Goal: Information Seeking & Learning: Get advice/opinions

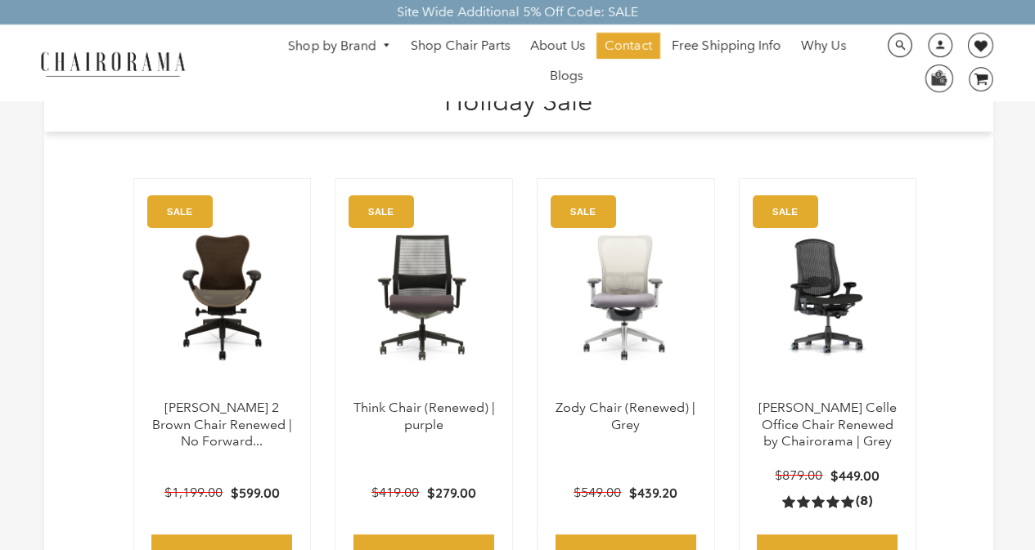
click at [368, 87] on ul "Shop by Brand [GEOGRAPHIC_DATA] [PERSON_NAME] Steelcase [PERSON_NAME] Human Sca…" at bounding box center [566, 63] width 605 height 61
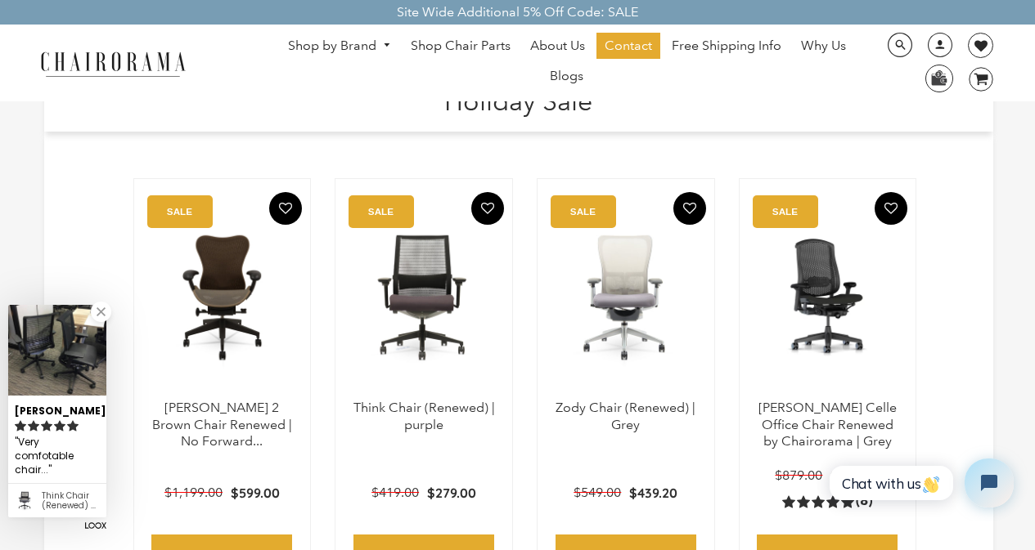
click at [364, 101] on h1 "Holiday Sale" at bounding box center [519, 99] width 917 height 35
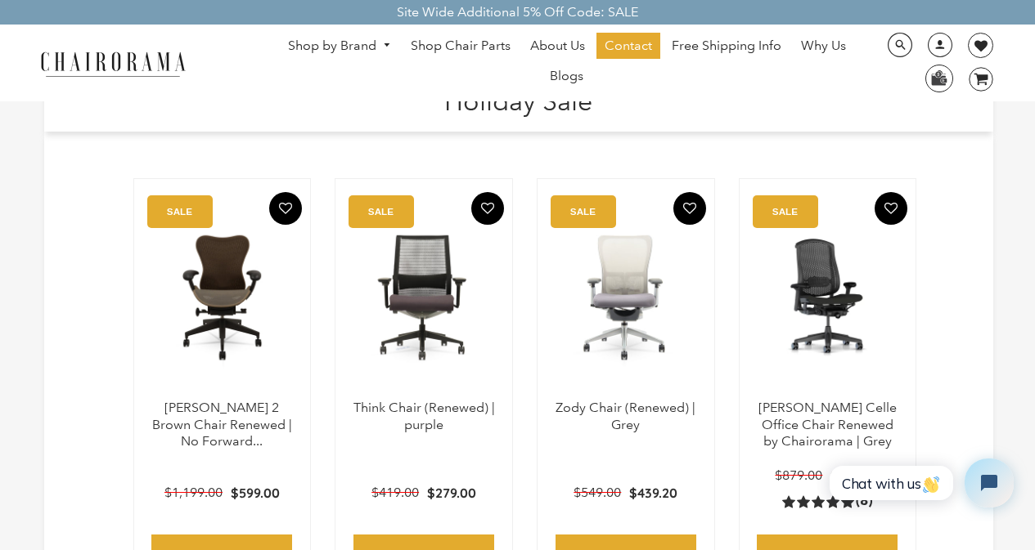
click at [616, 88] on ul "Shop by Brand [GEOGRAPHIC_DATA] [PERSON_NAME] Steelcase [PERSON_NAME] Human Sca…" at bounding box center [566, 63] width 605 height 61
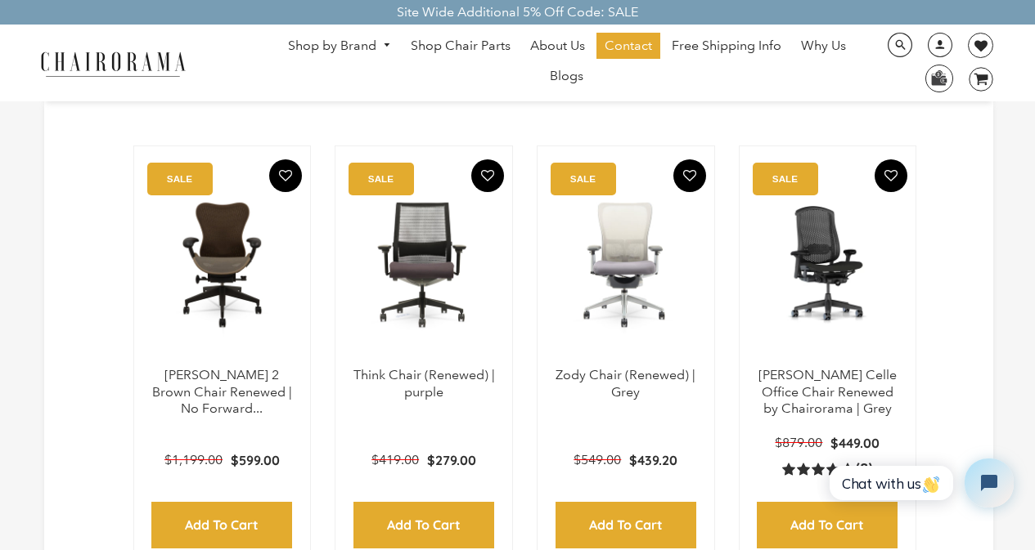
scroll to position [65, 0]
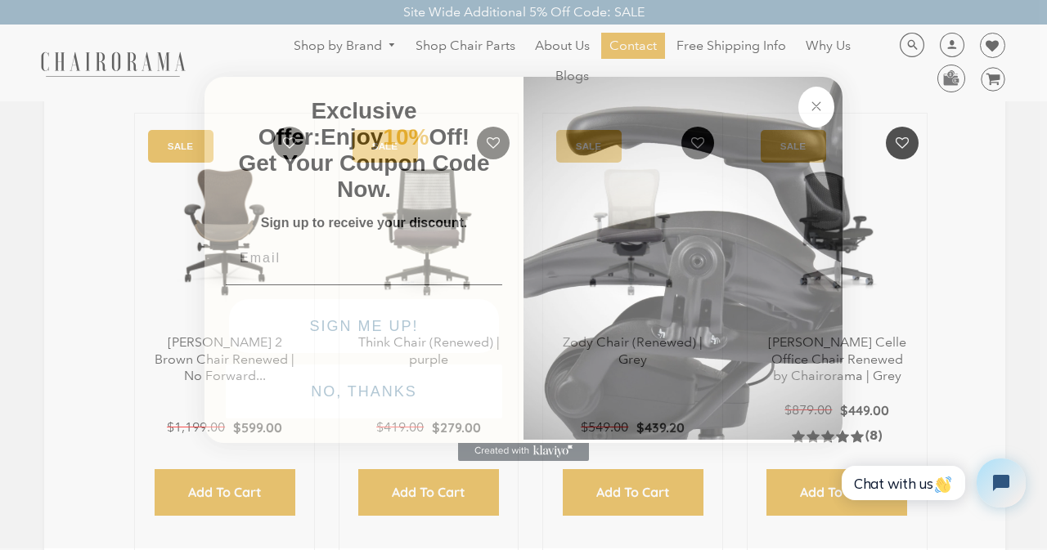
click at [812, 102] on icon "Close dialog" at bounding box center [816, 106] width 8 height 8
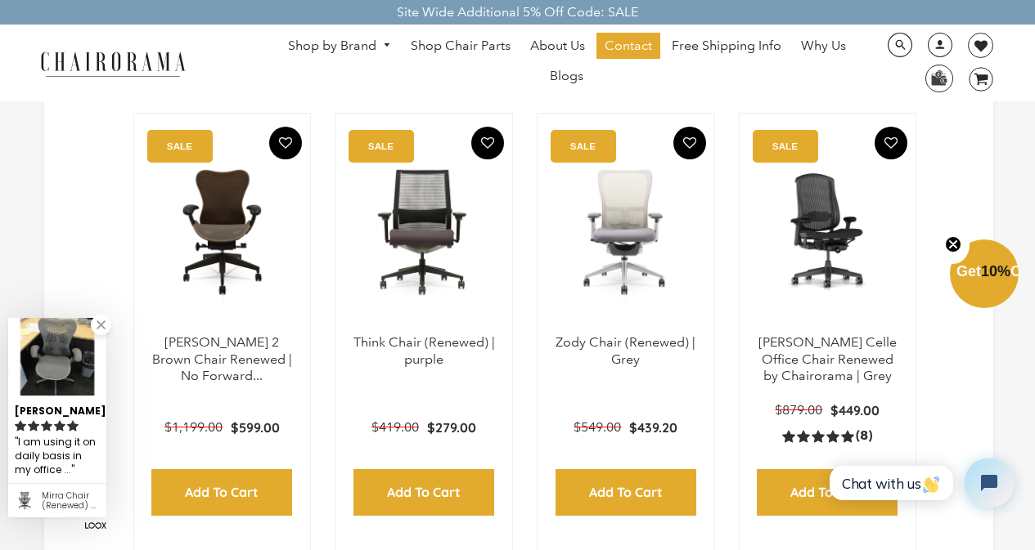
click at [300, 38] on link "Shop by Brand" at bounding box center [339, 46] width 119 height 25
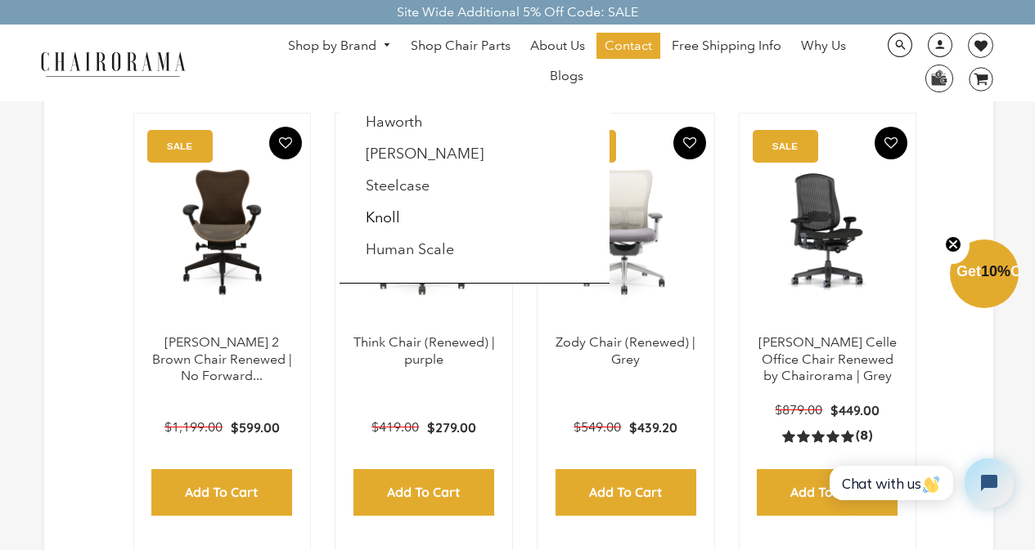
click at [371, 22] on div "Site Wide Additional 5% Off Code: SALE" at bounding box center [517, 12] width 1035 height 25
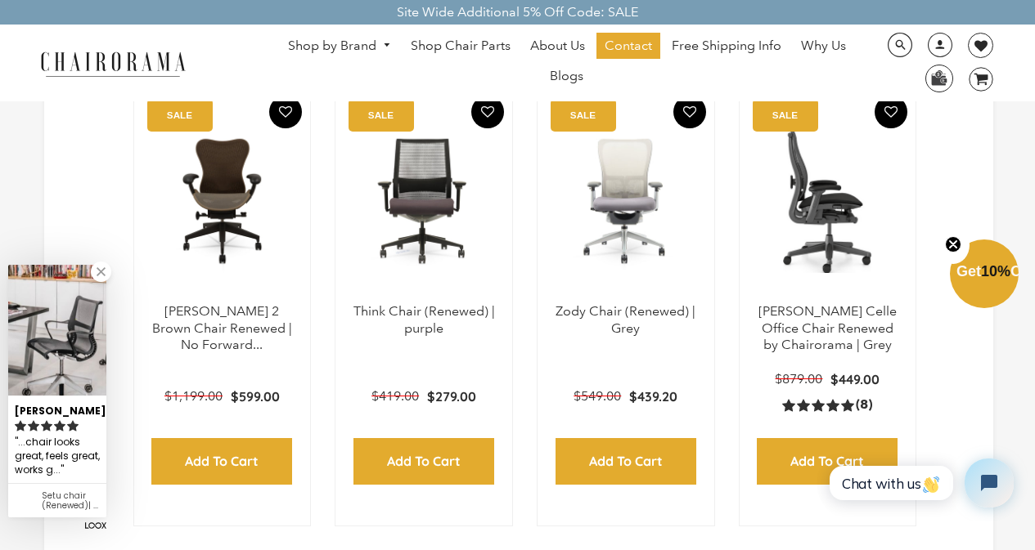
scroll to position [98, 0]
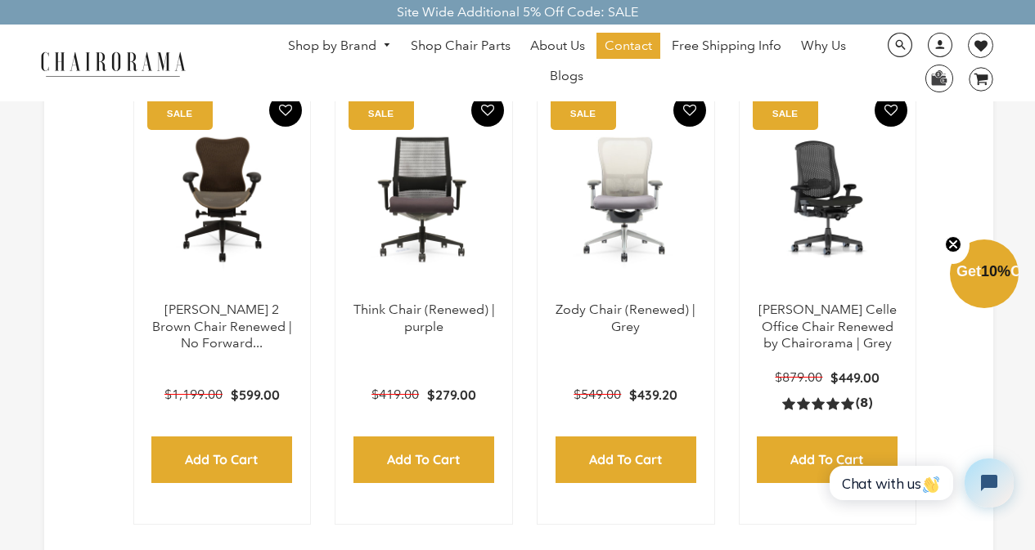
click at [613, 21] on div "Site Wide Additional 5% Off Code: SALE" at bounding box center [517, 12] width 1035 height 25
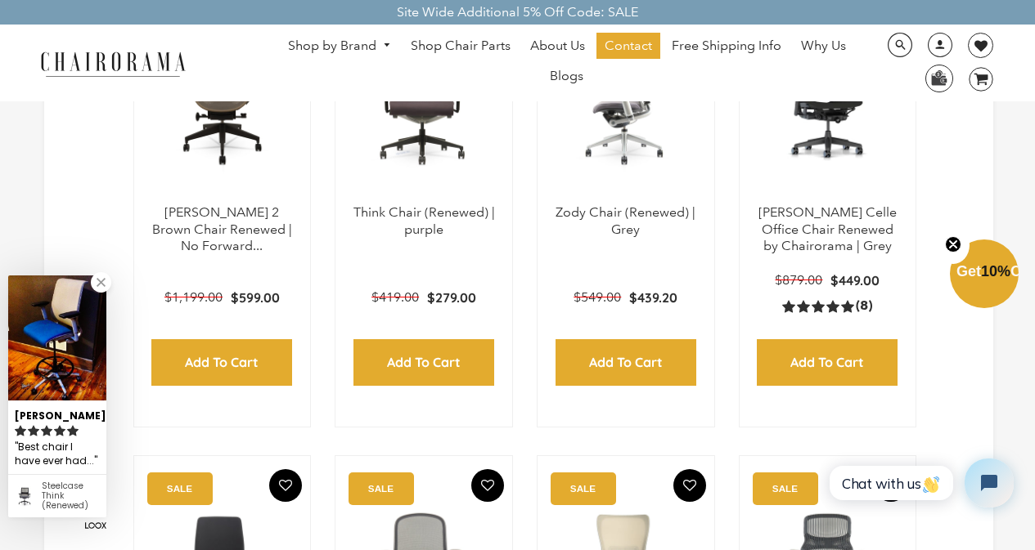
scroll to position [196, 0]
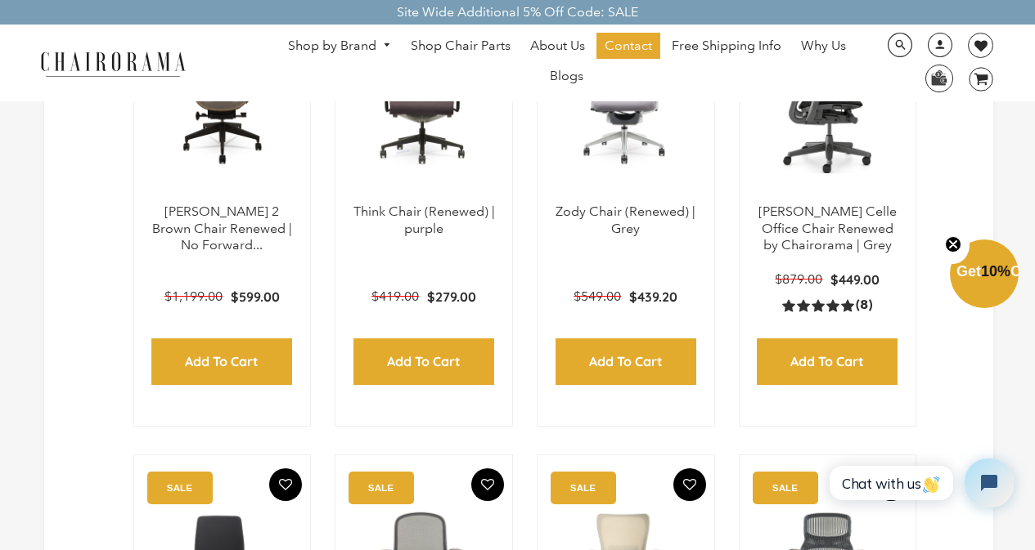
click at [790, 298] on div "5.0 rating (8 votes) (8)" at bounding box center [827, 305] width 90 height 17
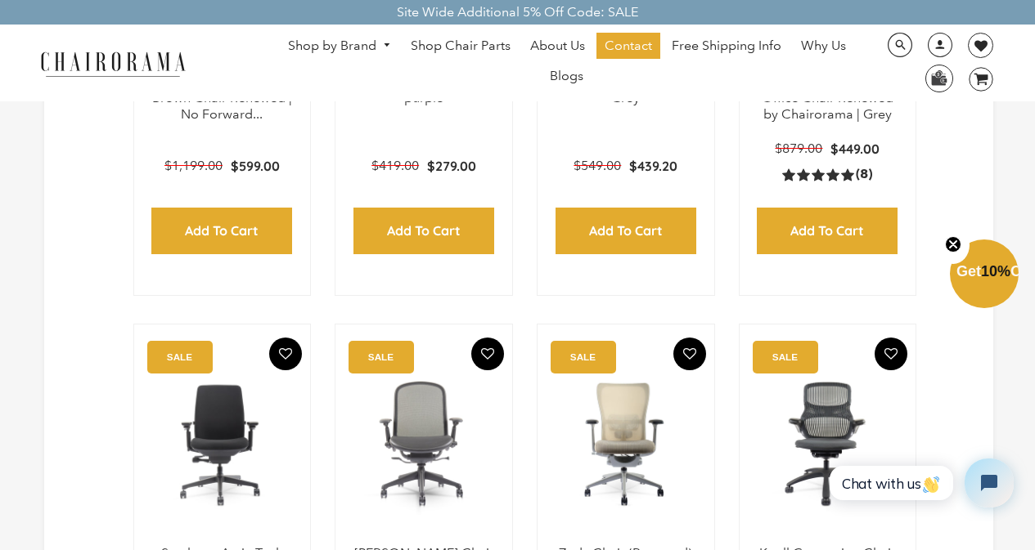
scroll to position [360, 0]
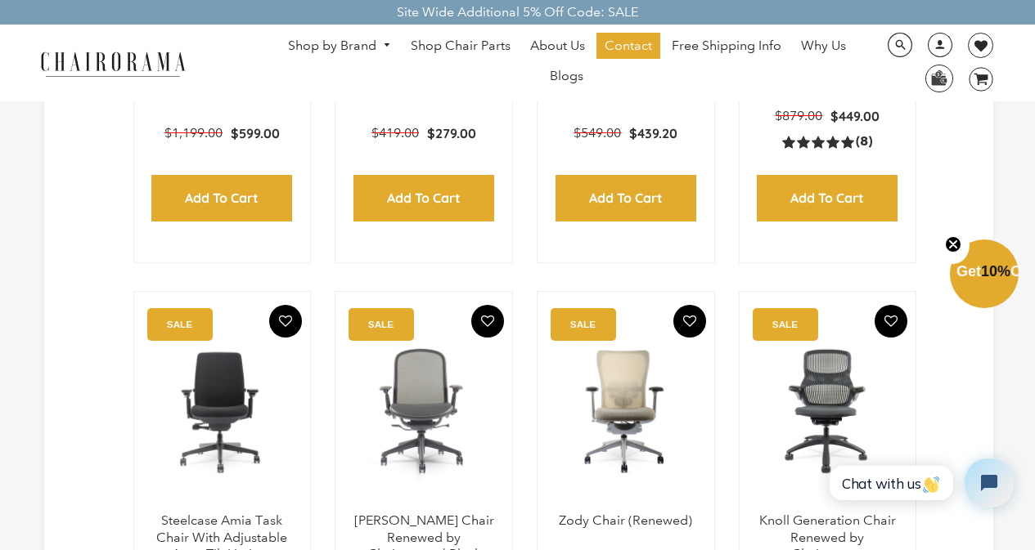
click at [782, 133] on link "5.0 rating (8 votes) (8)" at bounding box center [827, 141] width 90 height 17
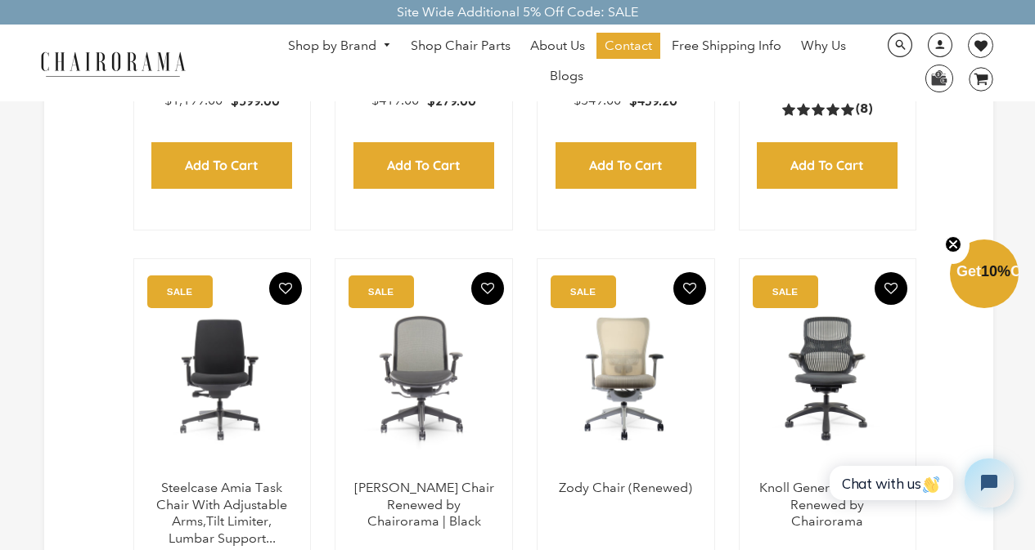
click at [782, 101] on link "5.0 rating (8 votes) (8)" at bounding box center [827, 109] width 90 height 17
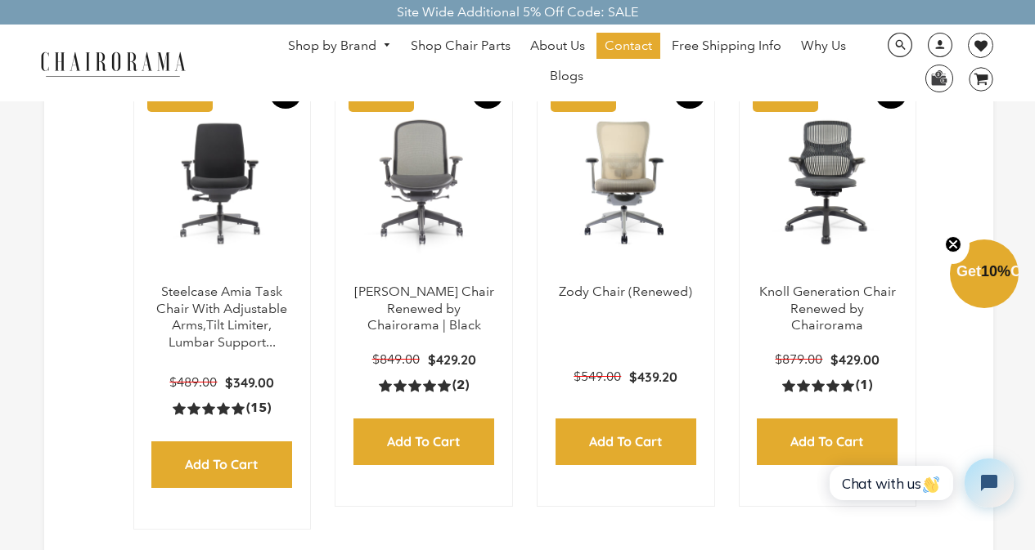
scroll to position [622, 0]
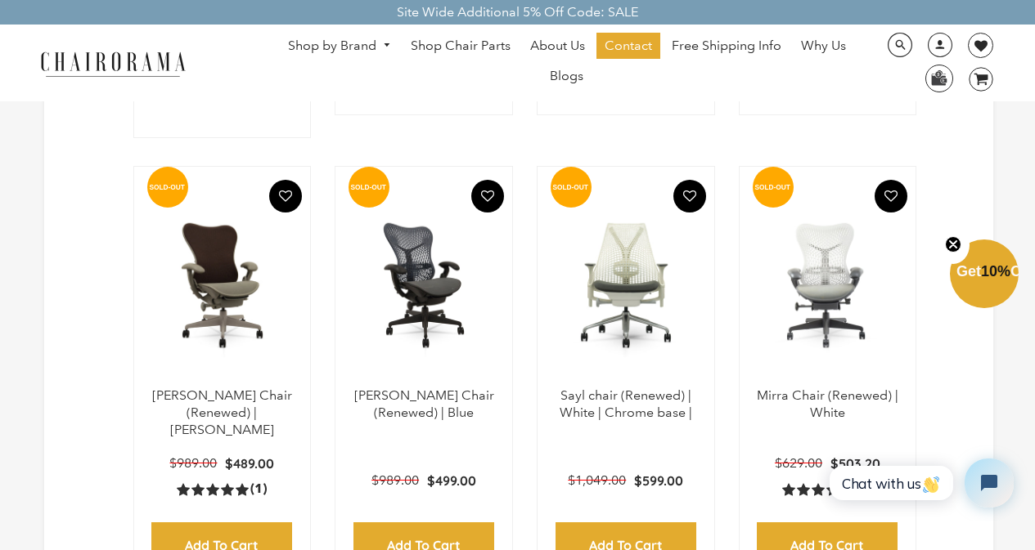
scroll to position [981, 0]
